Goal: Transaction & Acquisition: Book appointment/travel/reservation

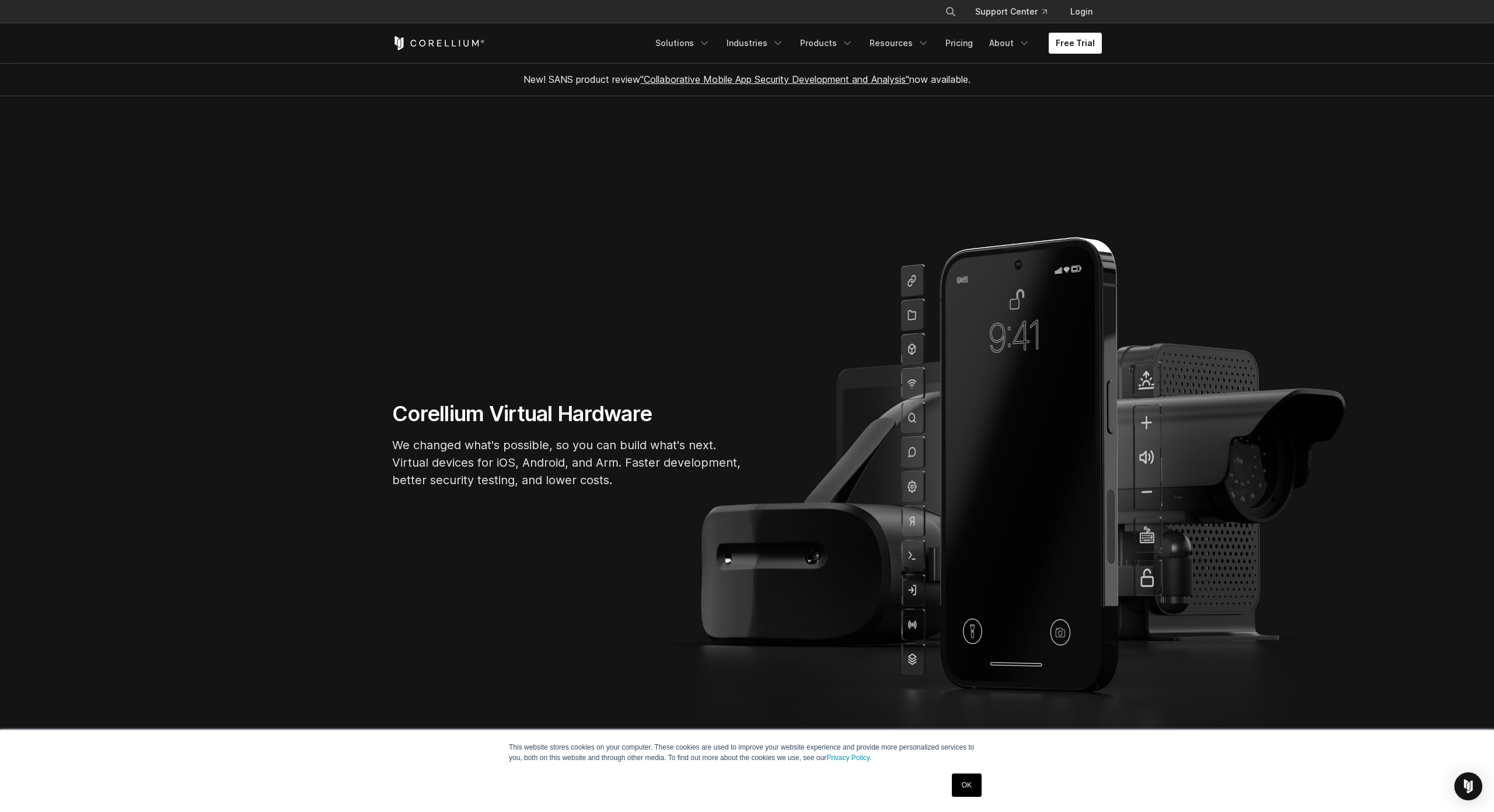
click at [1058, 40] on link "Free Trial" at bounding box center [1075, 43] width 53 height 21
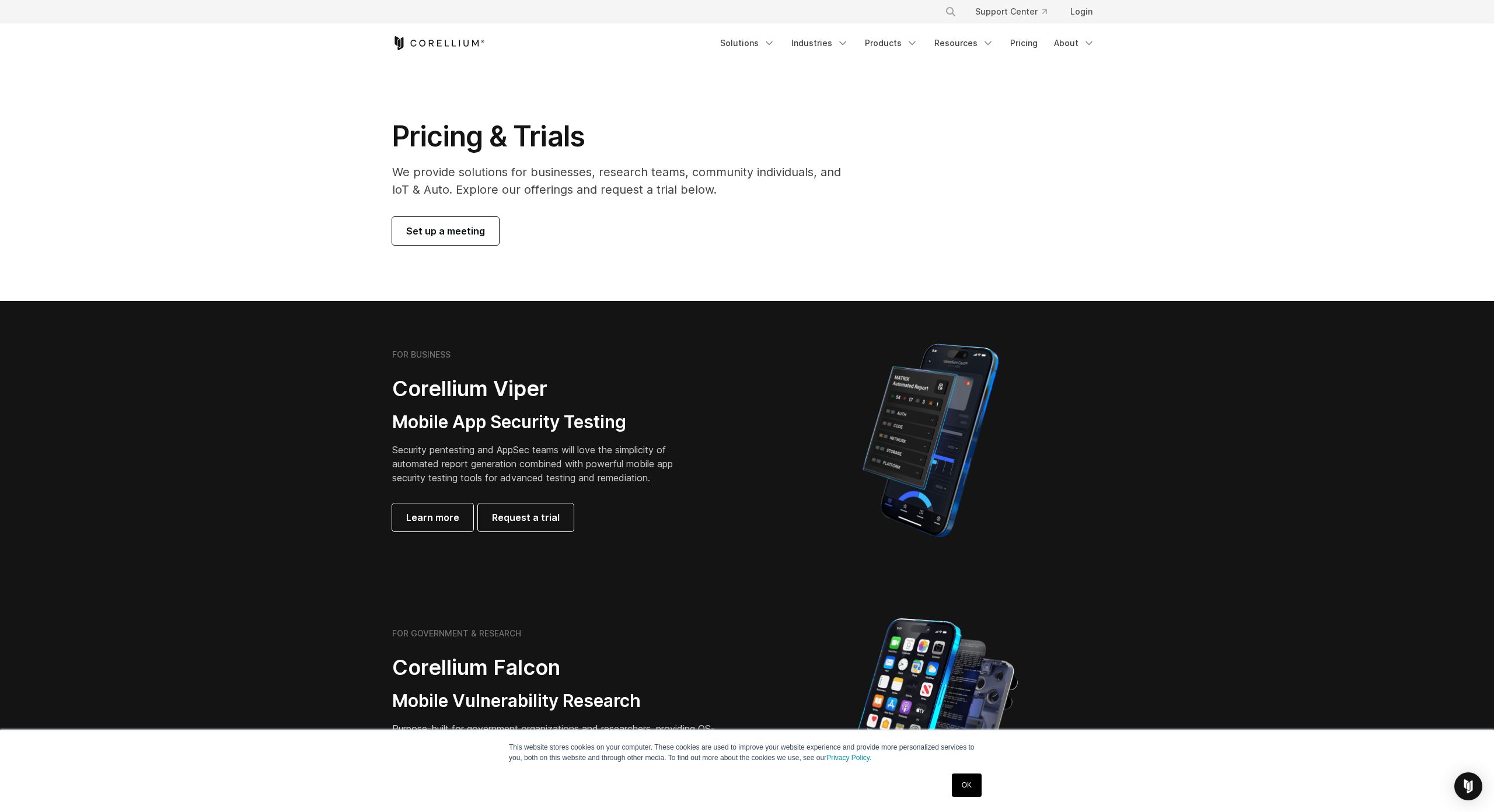
click at [462, 221] on link "Set up a meeting" at bounding box center [445, 231] width 107 height 28
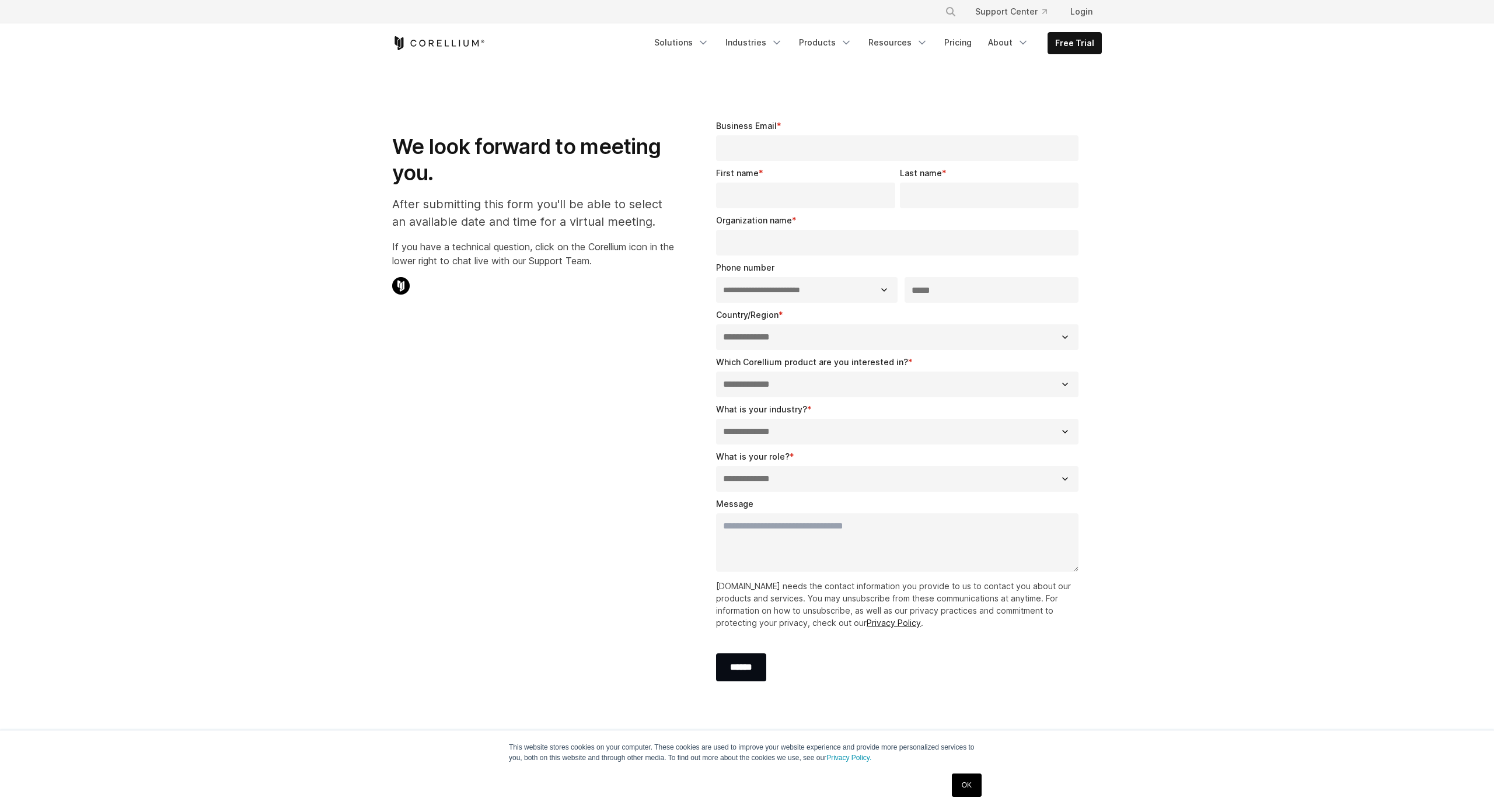
select select "**"
